Goal: Check status: Check status

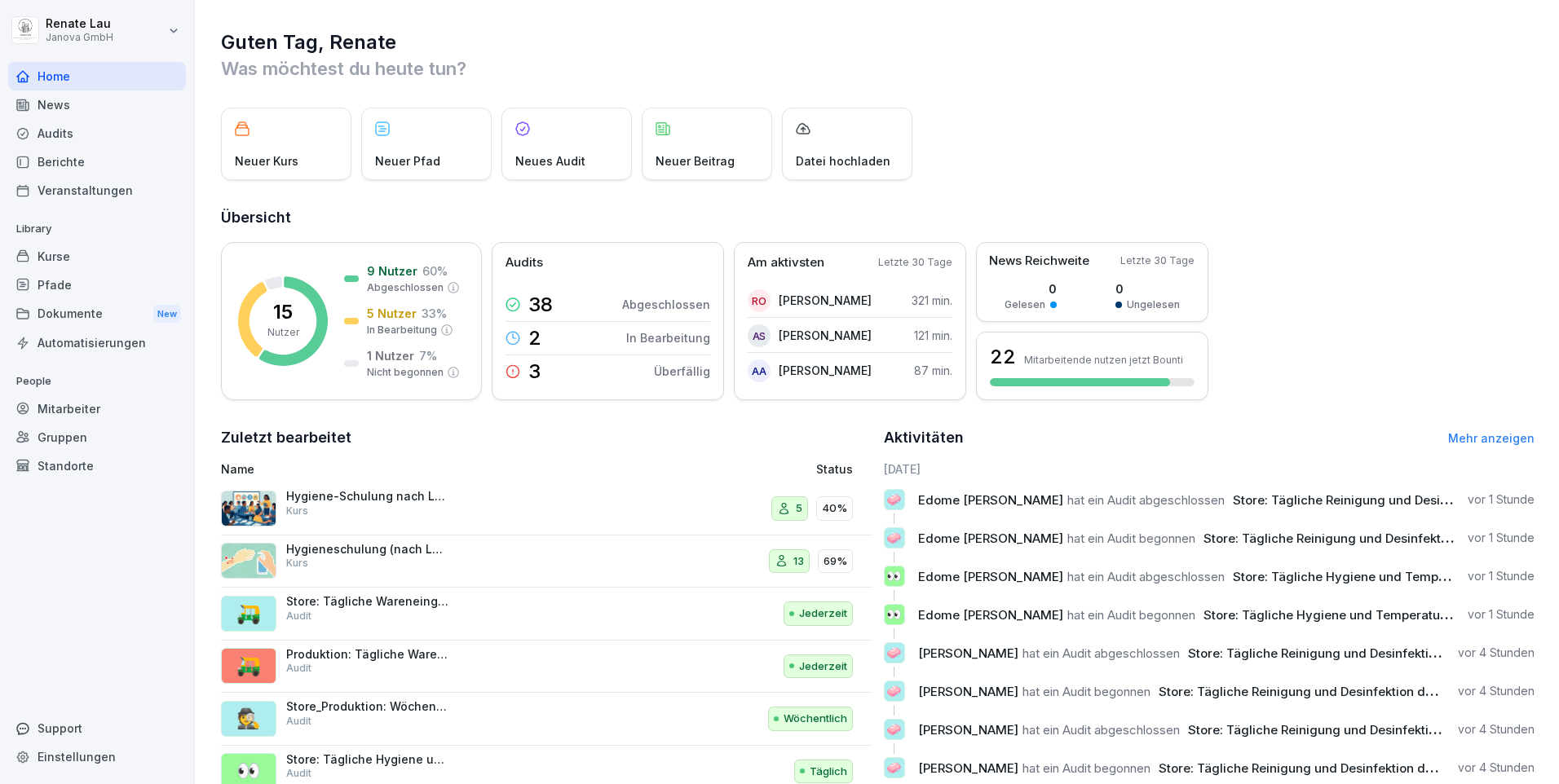
click at [72, 142] on div "Audits" at bounding box center [96, 132] width 178 height 28
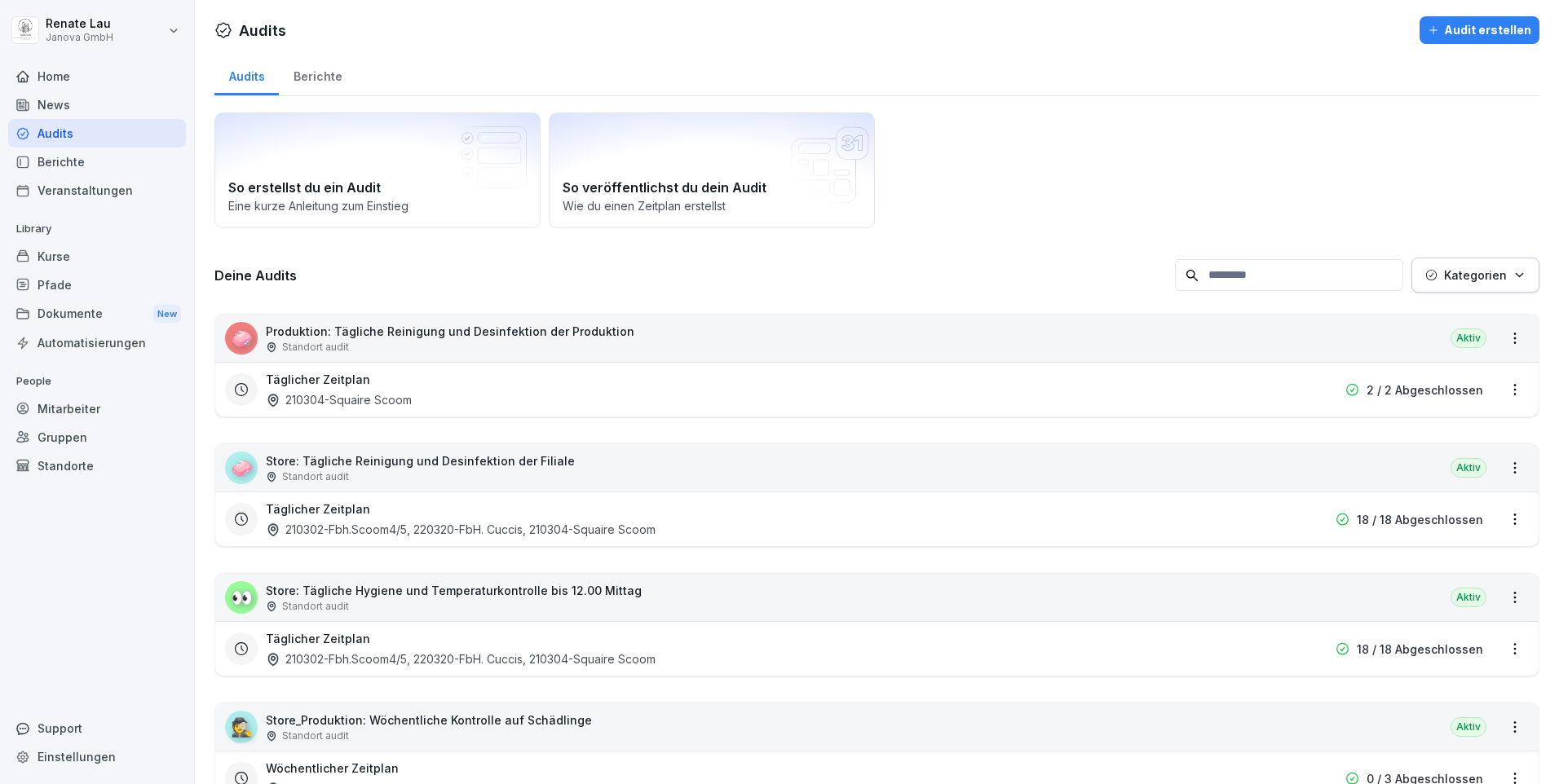
click at [79, 168] on div "Berichte" at bounding box center [96, 161] width 178 height 28
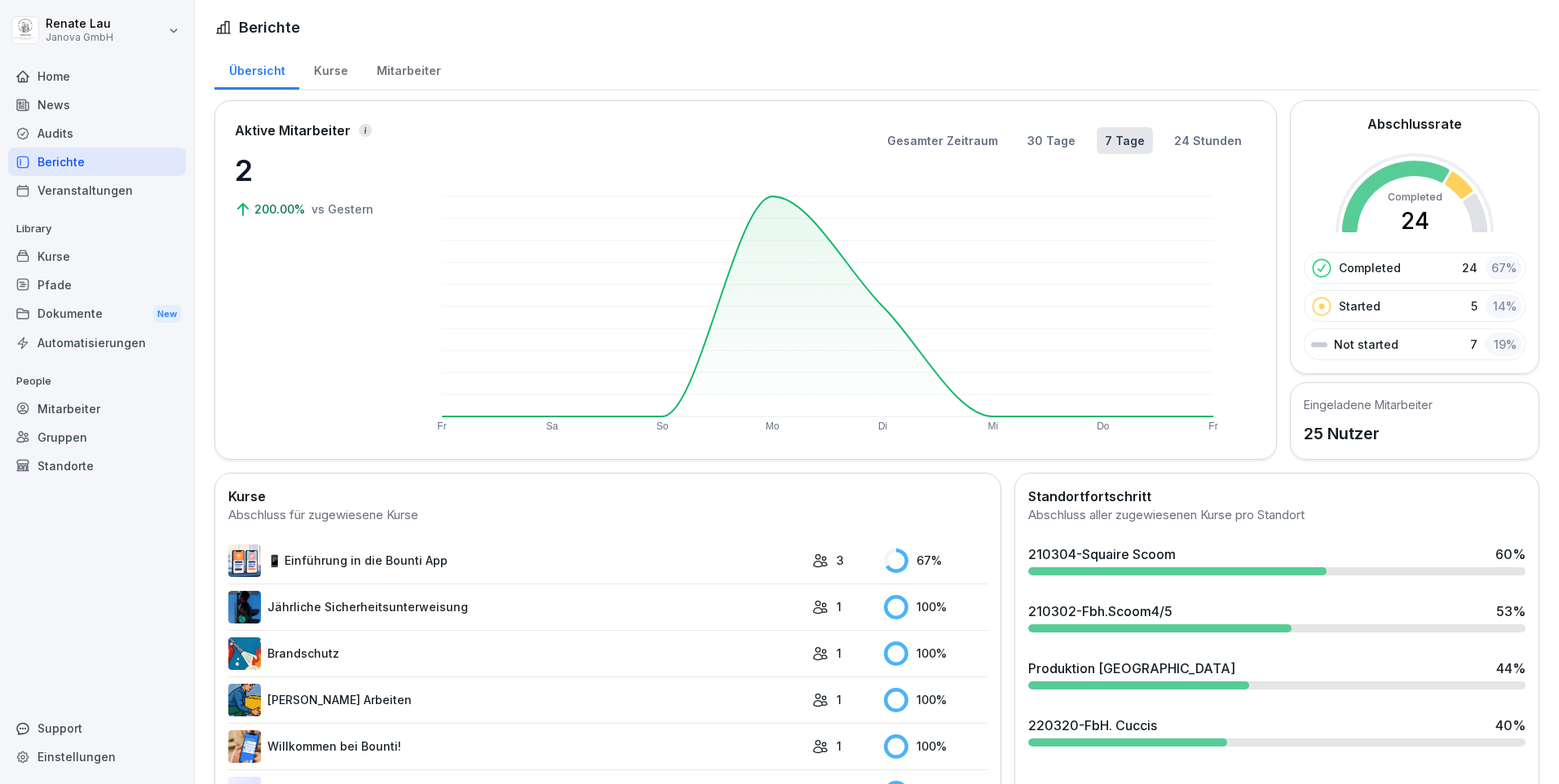
click at [347, 72] on div "Kurse" at bounding box center [331, 69] width 63 height 41
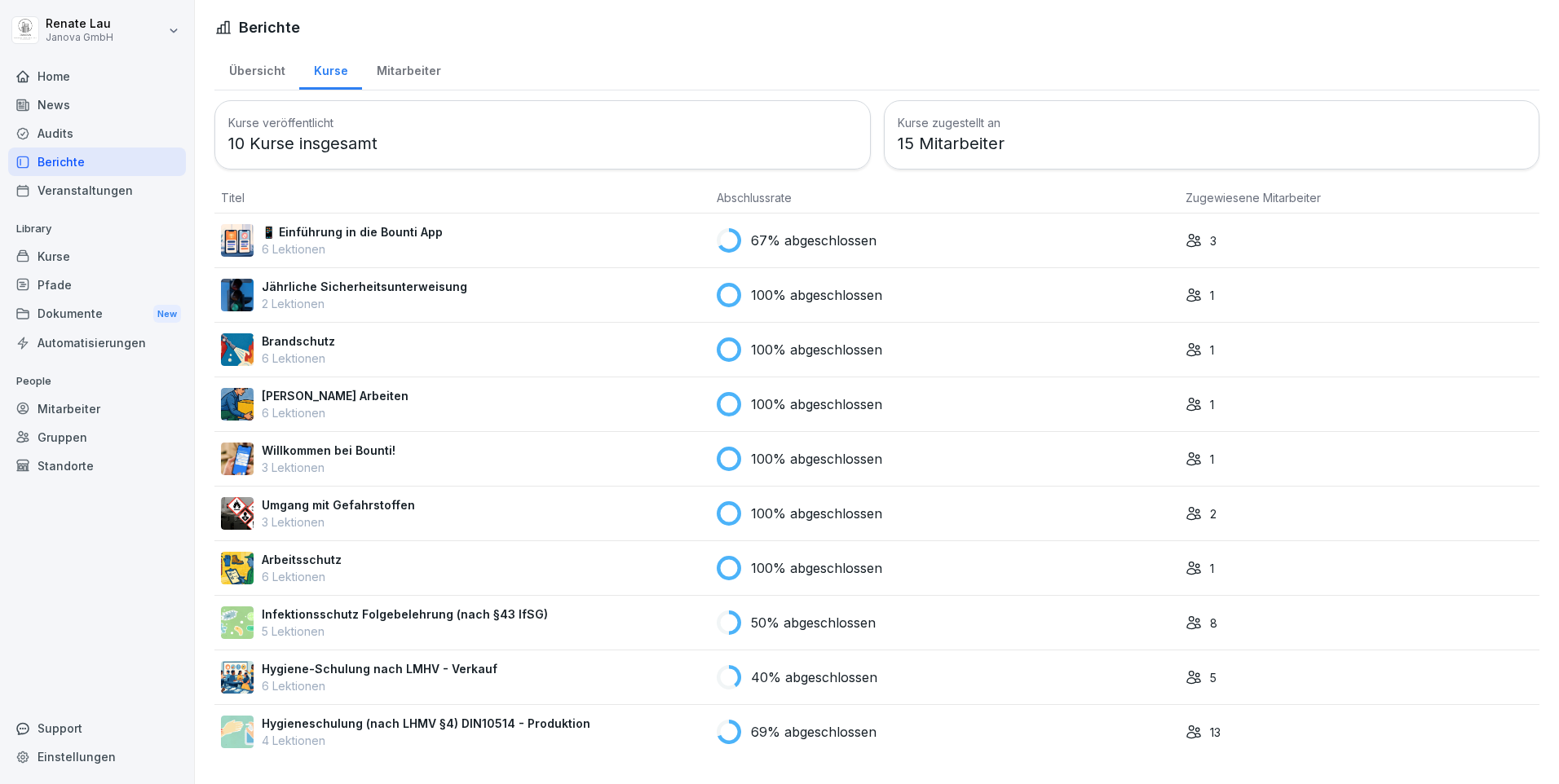
click at [687, 731] on div "Hygieneschulung (nach LHMV §4) DIN10514 - Produktion 4 Lektionen" at bounding box center [462, 732] width 483 height 34
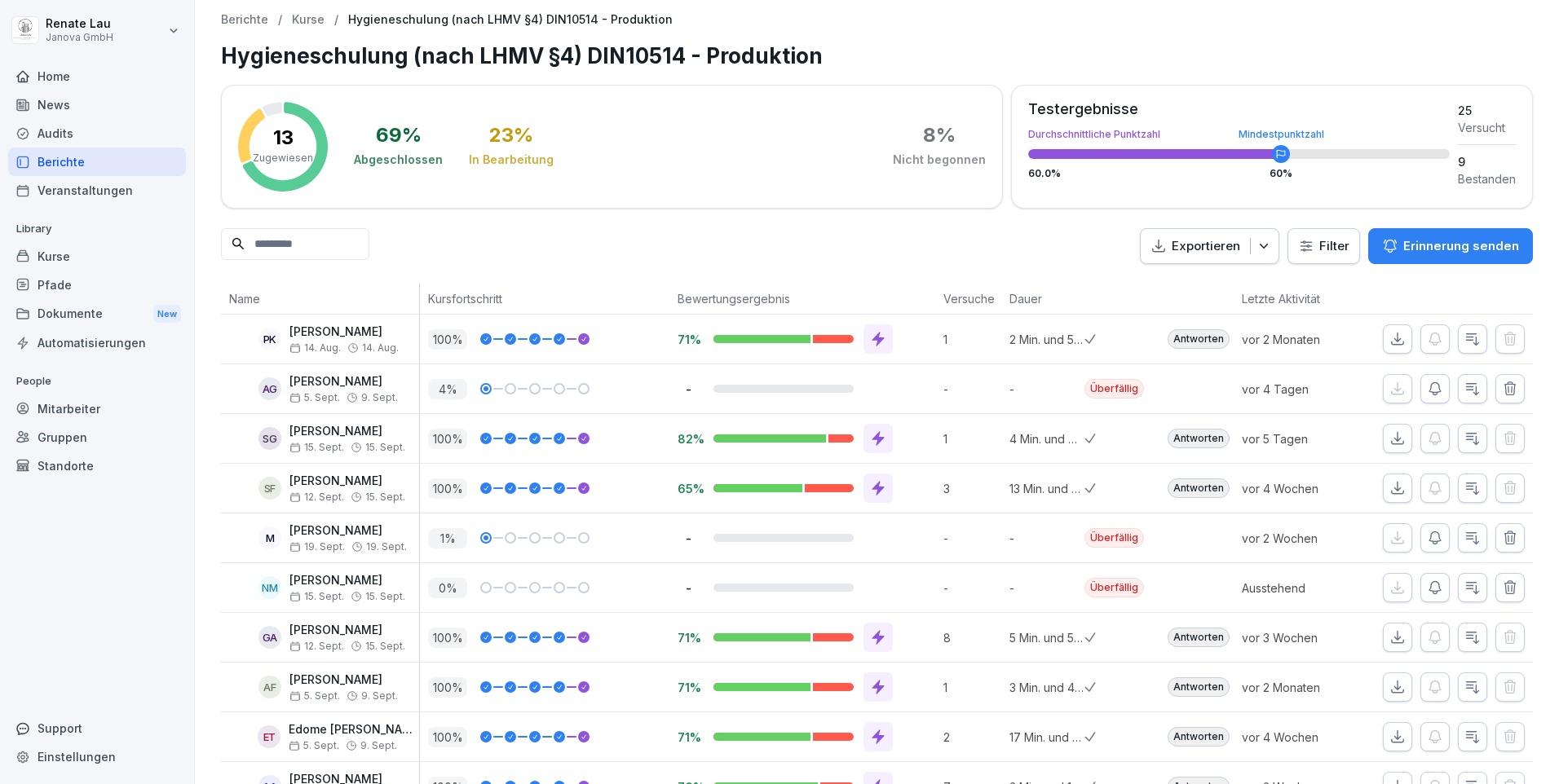
click at [1306, 243] on html "[PERSON_NAME] Janova GmbH Home News Audits Berichte Veranstaltungen Library Kur…" at bounding box center [780, 392] width 1559 height 784
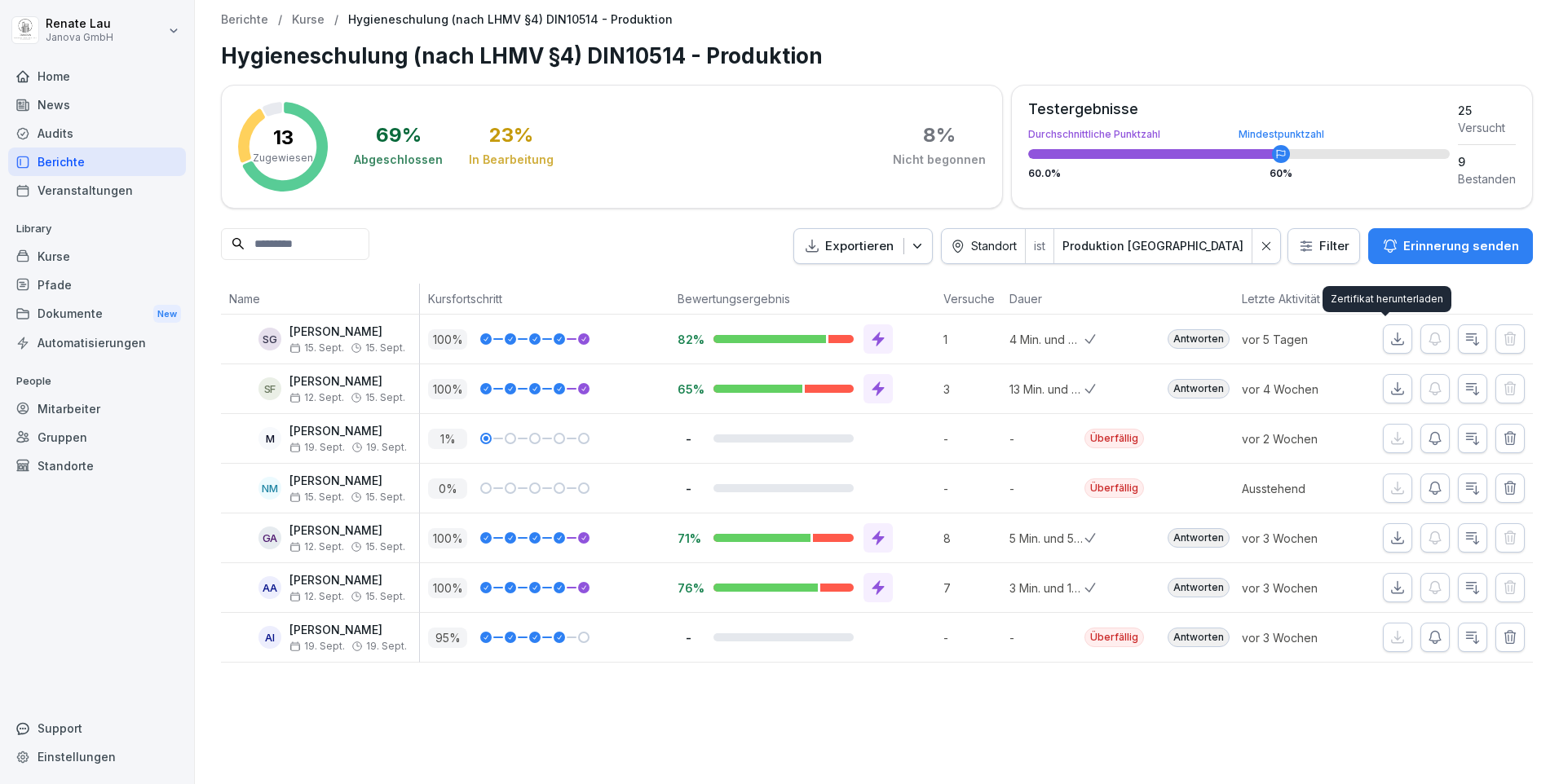
click at [1390, 344] on icon "button" at bounding box center [1398, 339] width 17 height 17
click at [1390, 392] on icon "button" at bounding box center [1398, 389] width 17 height 17
click at [1392, 544] on icon "button" at bounding box center [1398, 538] width 12 height 12
click at [1390, 585] on icon "button" at bounding box center [1398, 588] width 17 height 17
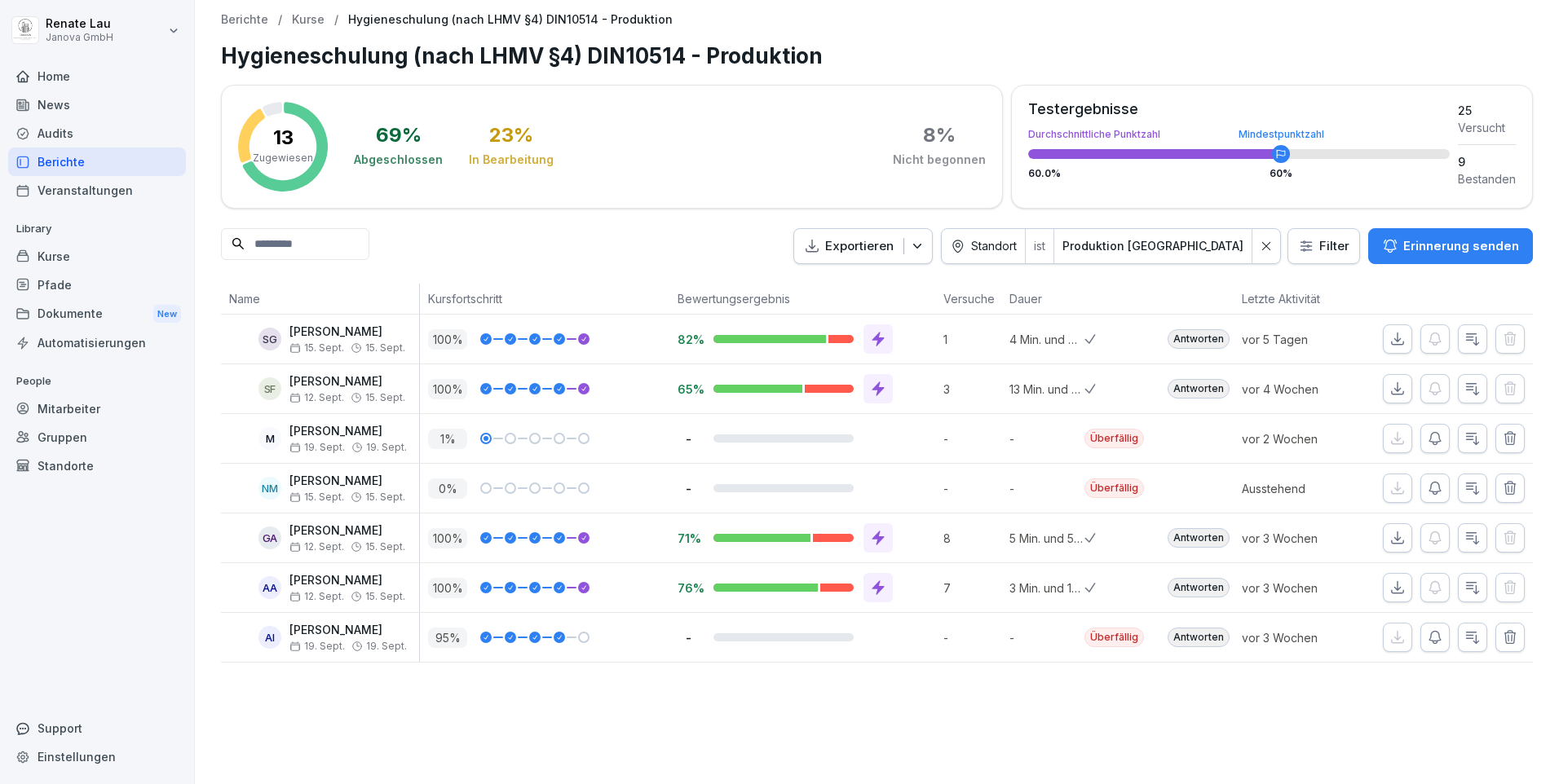
click at [599, 729] on div "Berichte / Kurse / Hygieneschulung (nach LHMV §4) DIN10514 - Produktion Hygiene…" at bounding box center [878, 392] width 1365 height 784
